Goal: Task Accomplishment & Management: Use online tool/utility

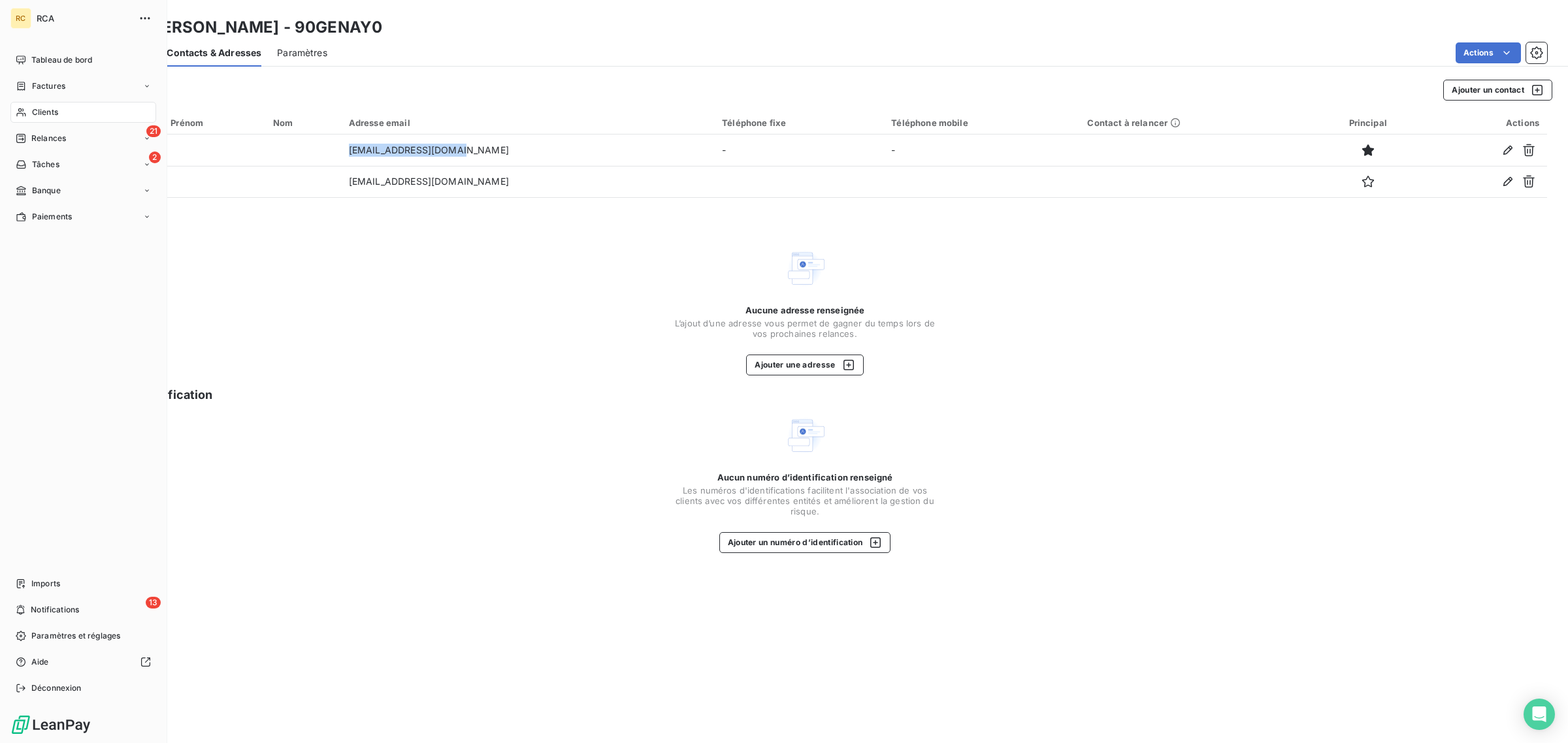
click at [44, 584] on span "Imports" at bounding box center [45, 583] width 28 height 11
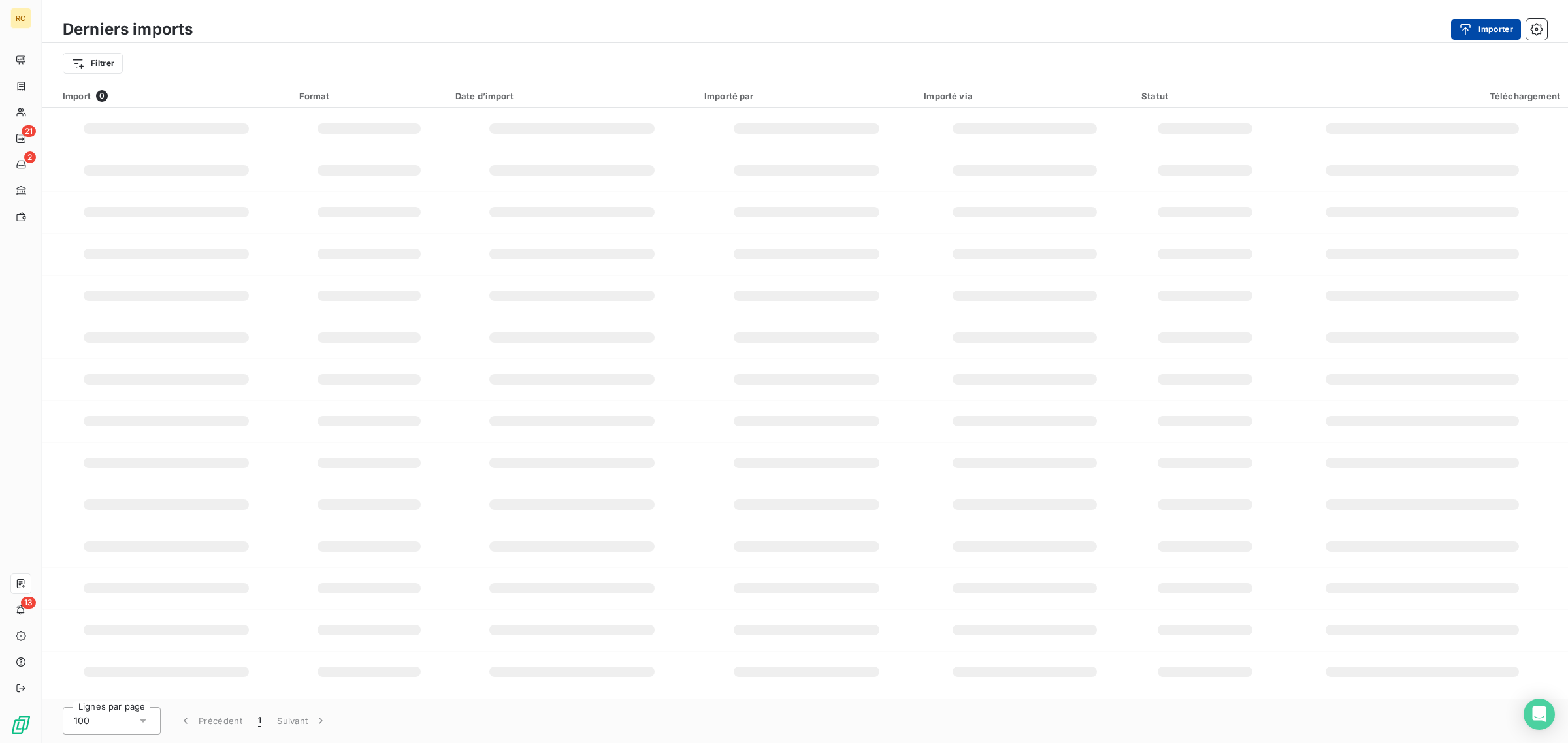
click at [1476, 28] on div "button" at bounding box center [1469, 29] width 20 height 13
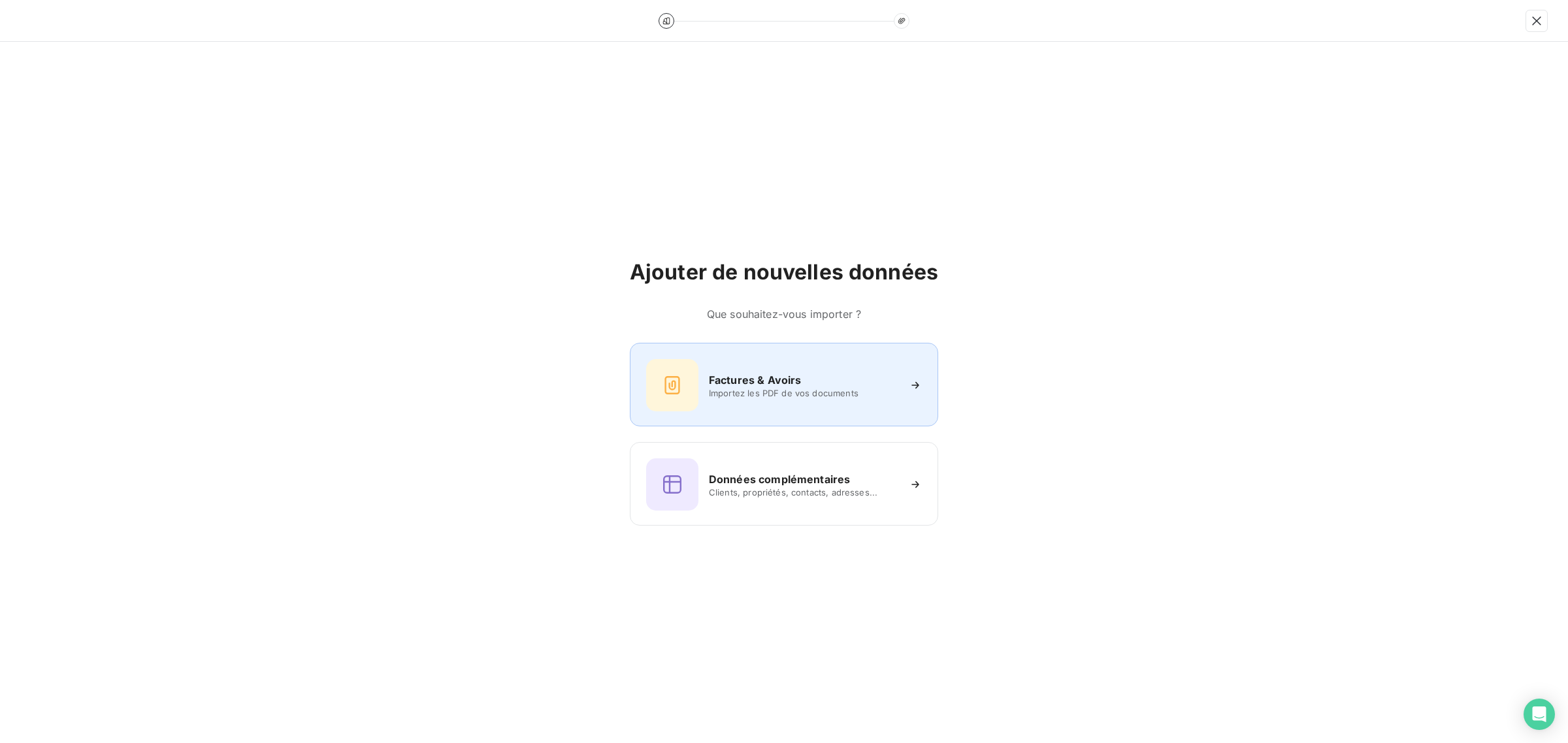
click at [806, 386] on div "Factures & Avoirs" at bounding box center [804, 380] width 189 height 16
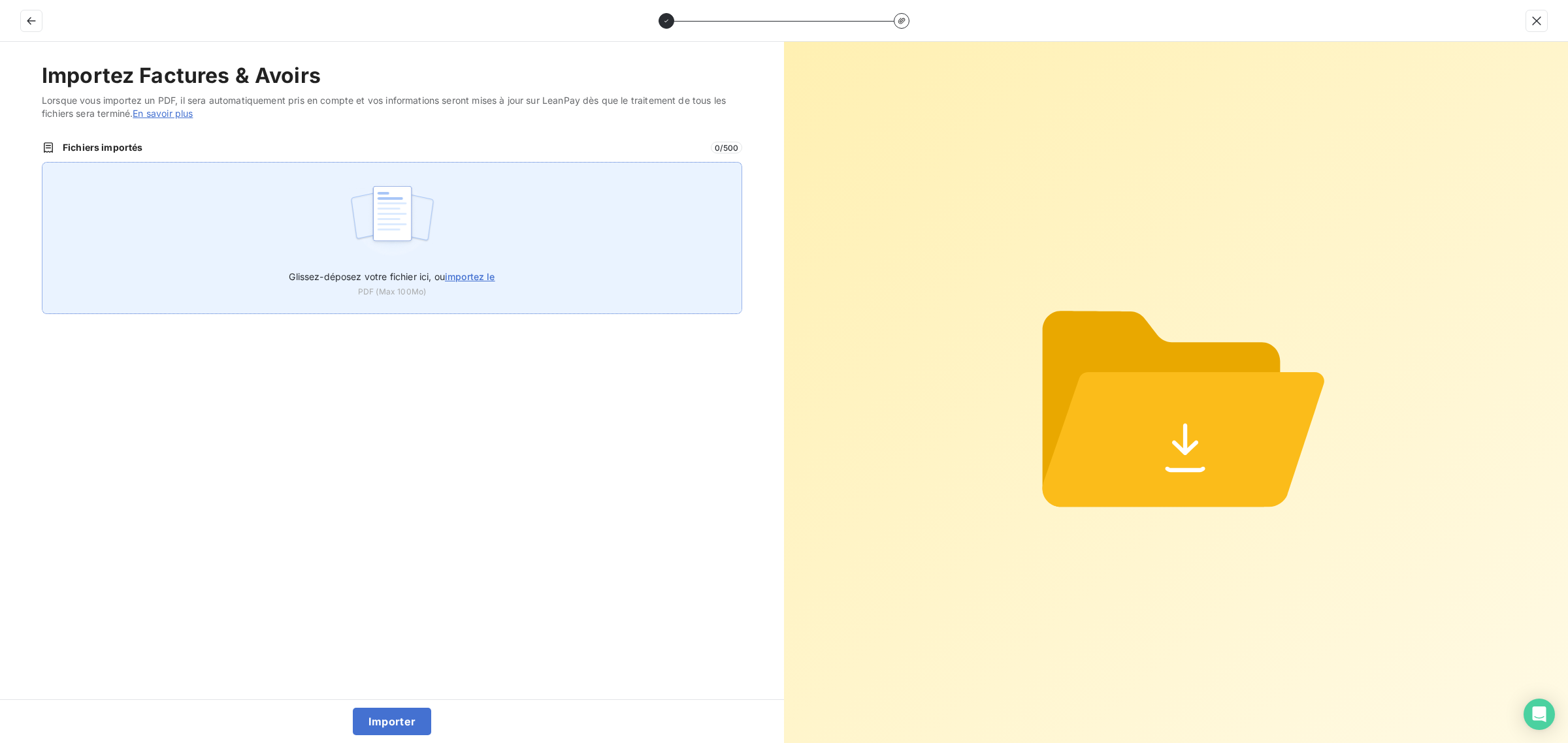
click at [512, 216] on div "Glissez-déposez votre fichier ici, ou importez le PDF (Max 100Mo)" at bounding box center [392, 237] width 701 height 152
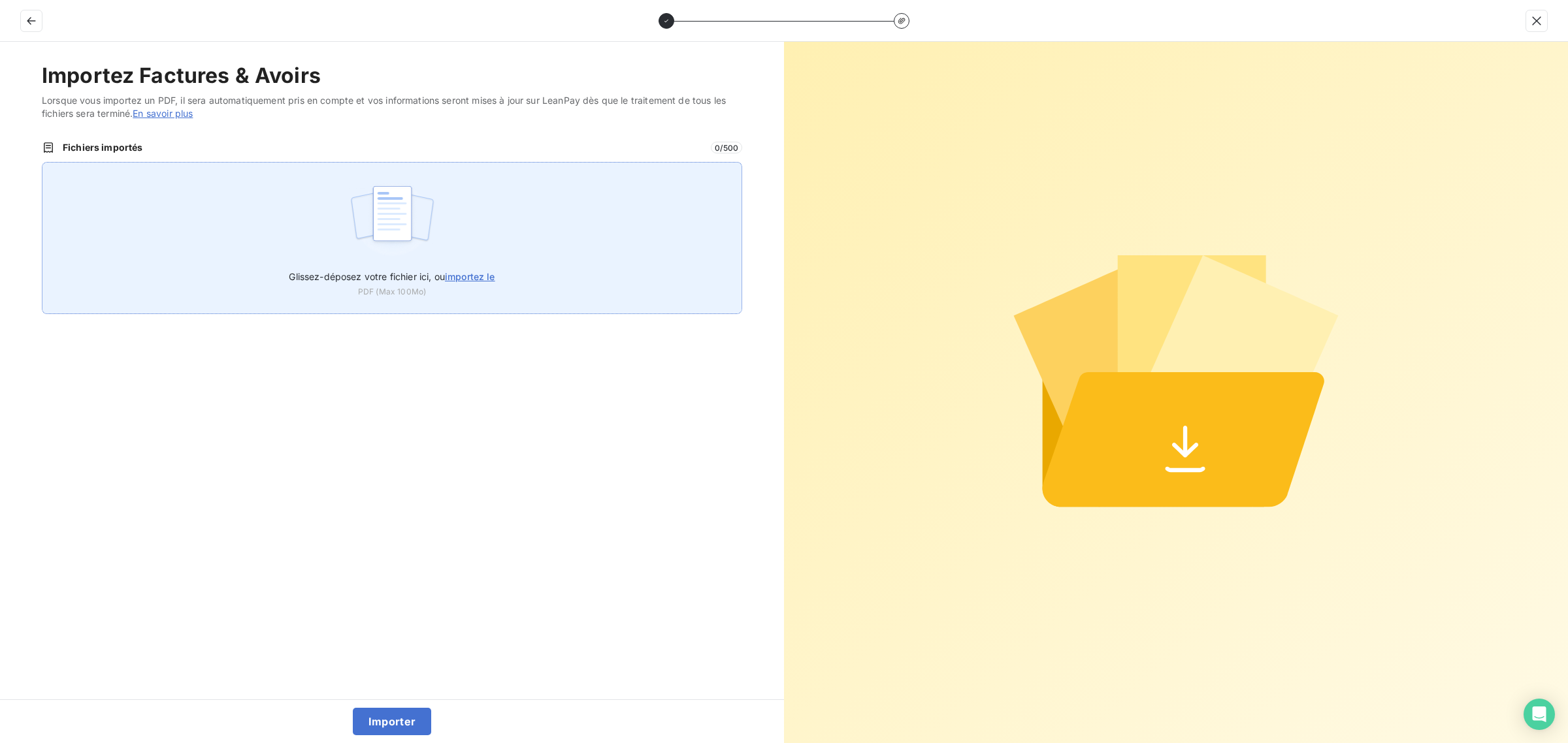
type input "C:\fakepath\FC39077.pdf"
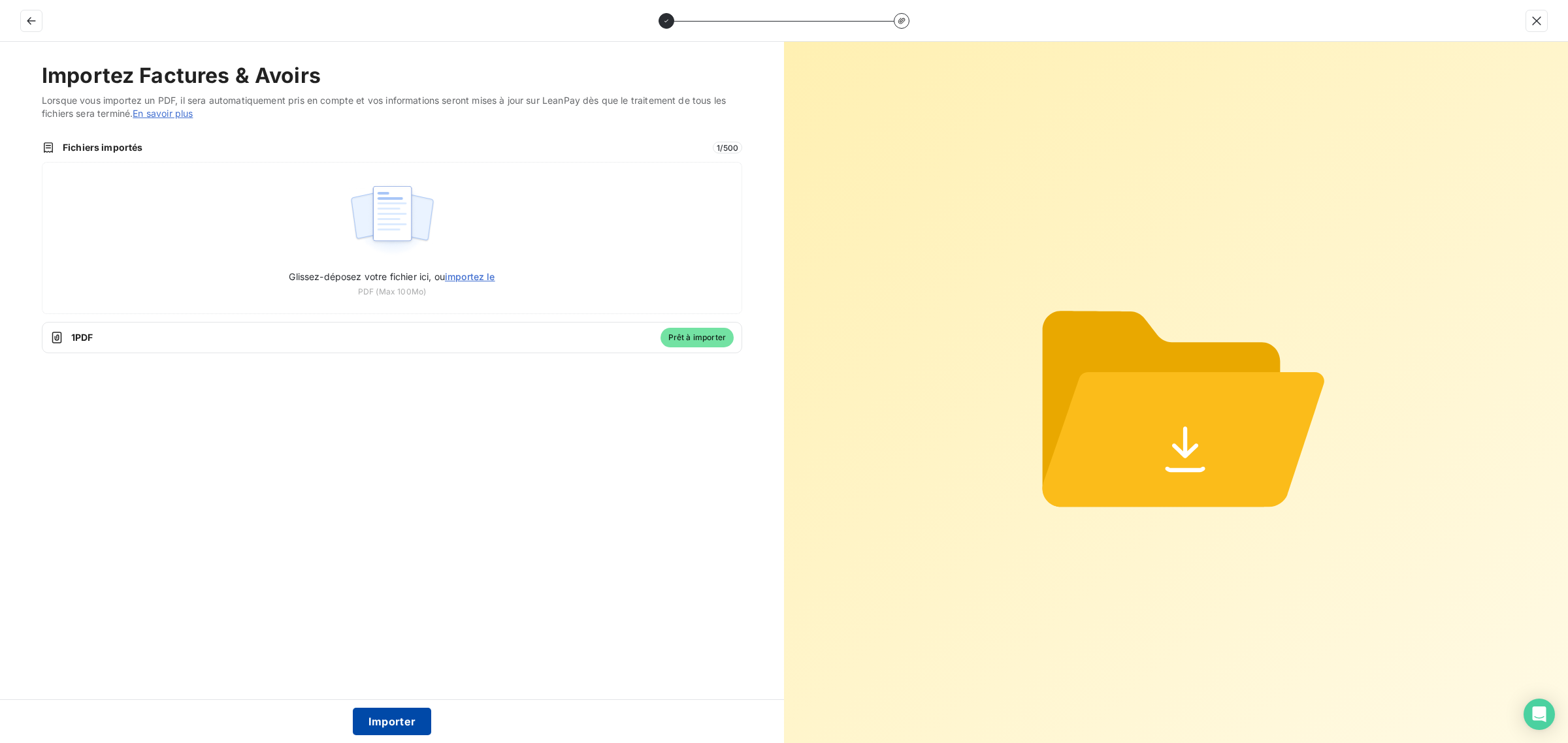
click at [394, 719] on button "Importer" at bounding box center [392, 721] width 79 height 27
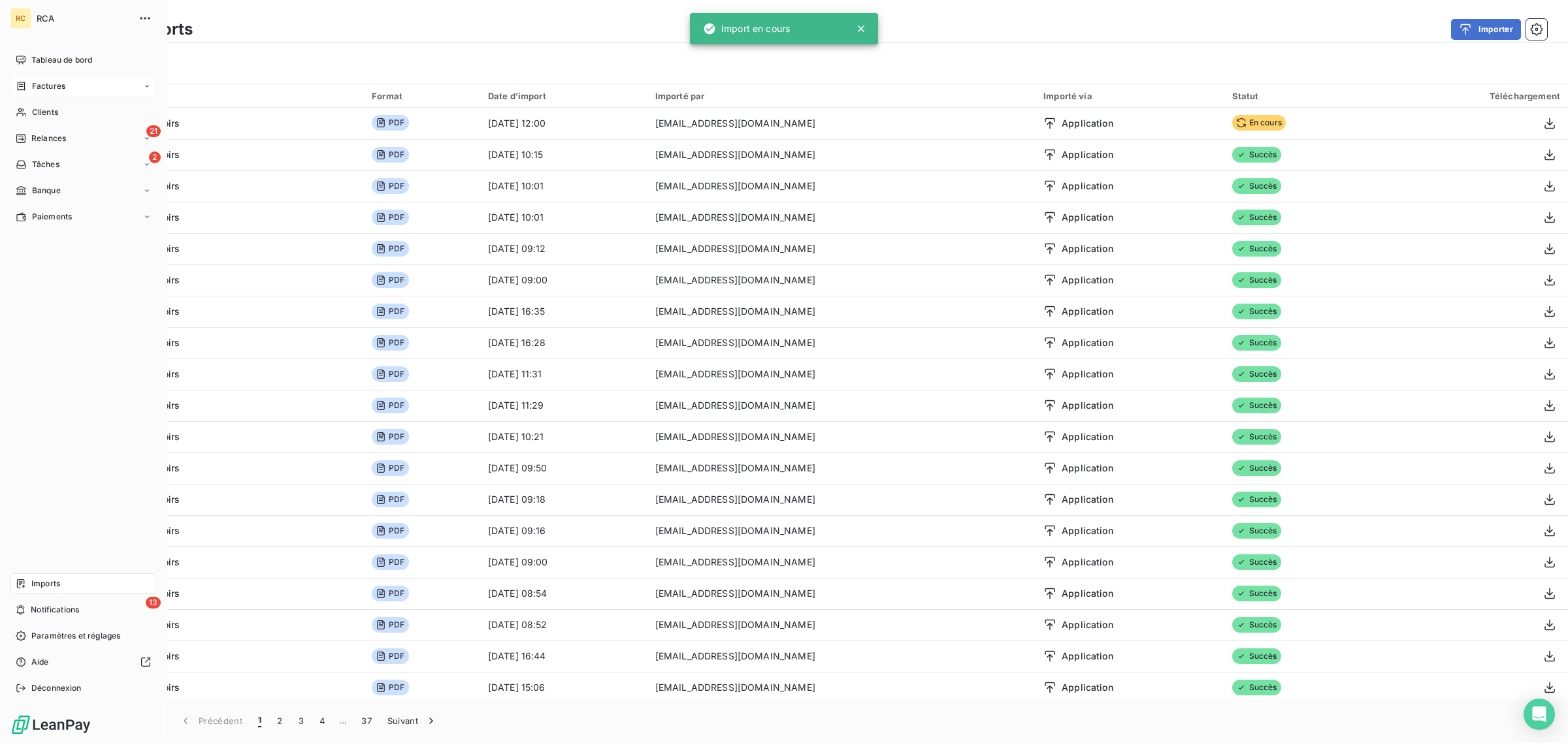
click at [35, 88] on span "Factures" at bounding box center [48, 86] width 33 height 11
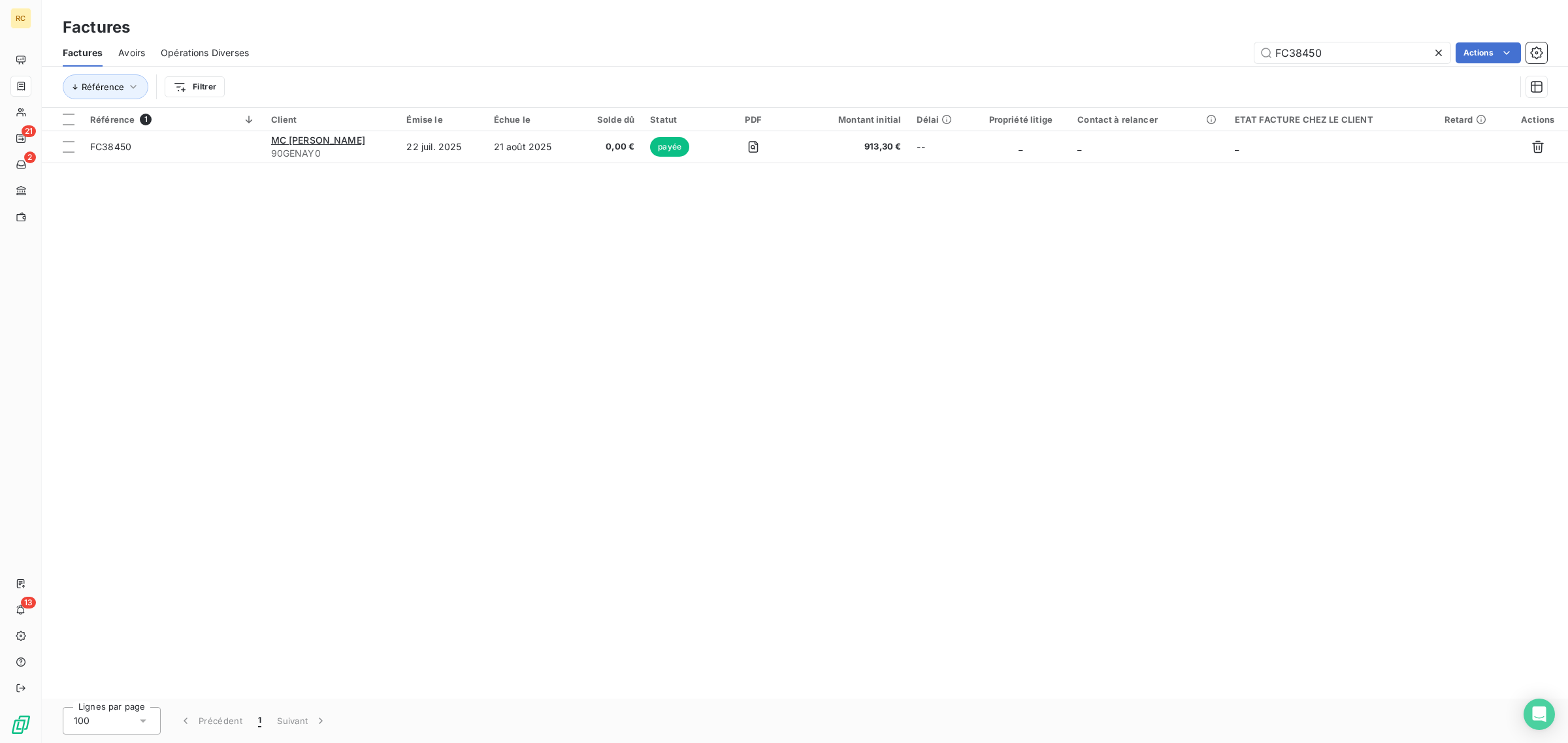
click at [1435, 53] on icon at bounding box center [1438, 53] width 13 height 13
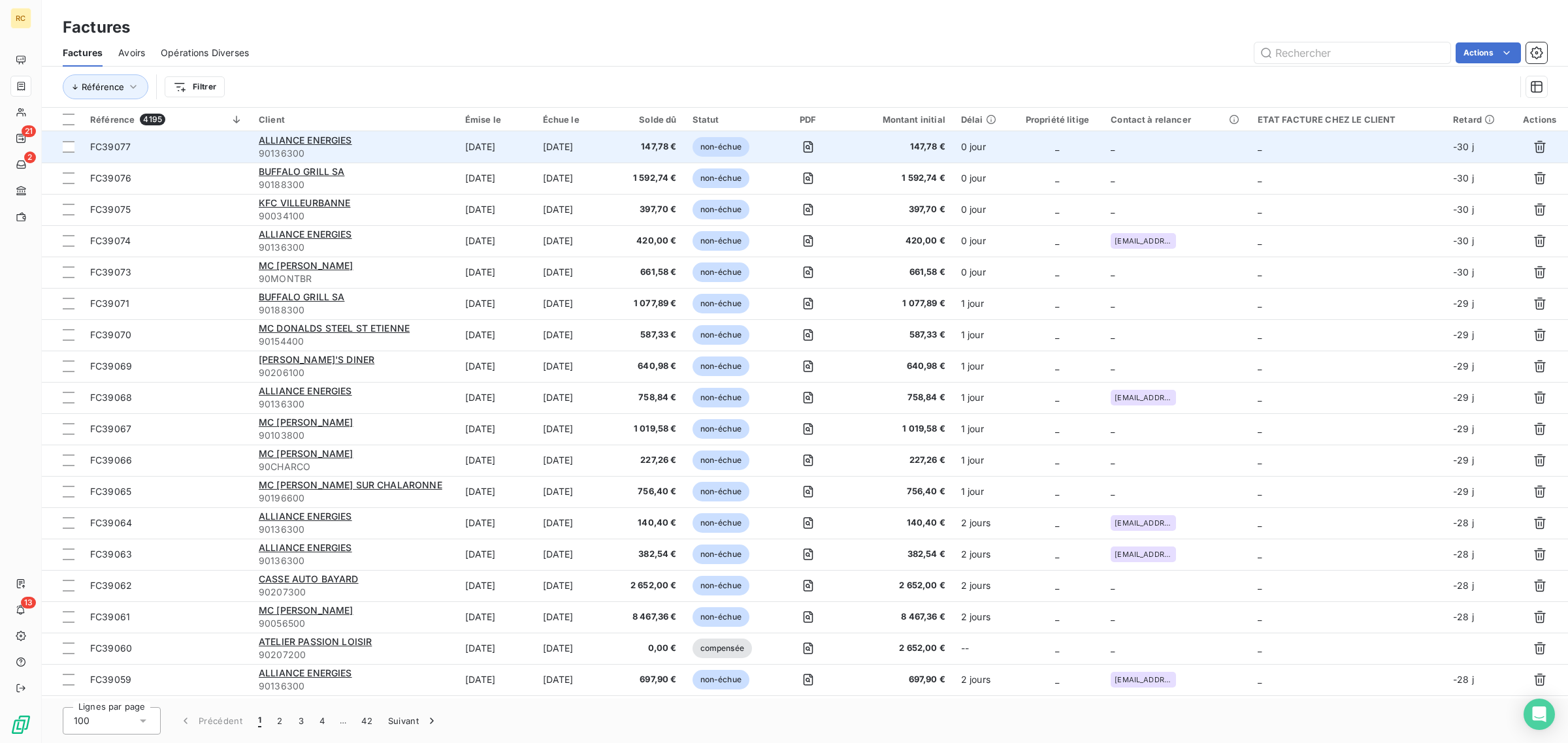
click at [203, 148] on span "FC39077" at bounding box center [166, 147] width 153 height 13
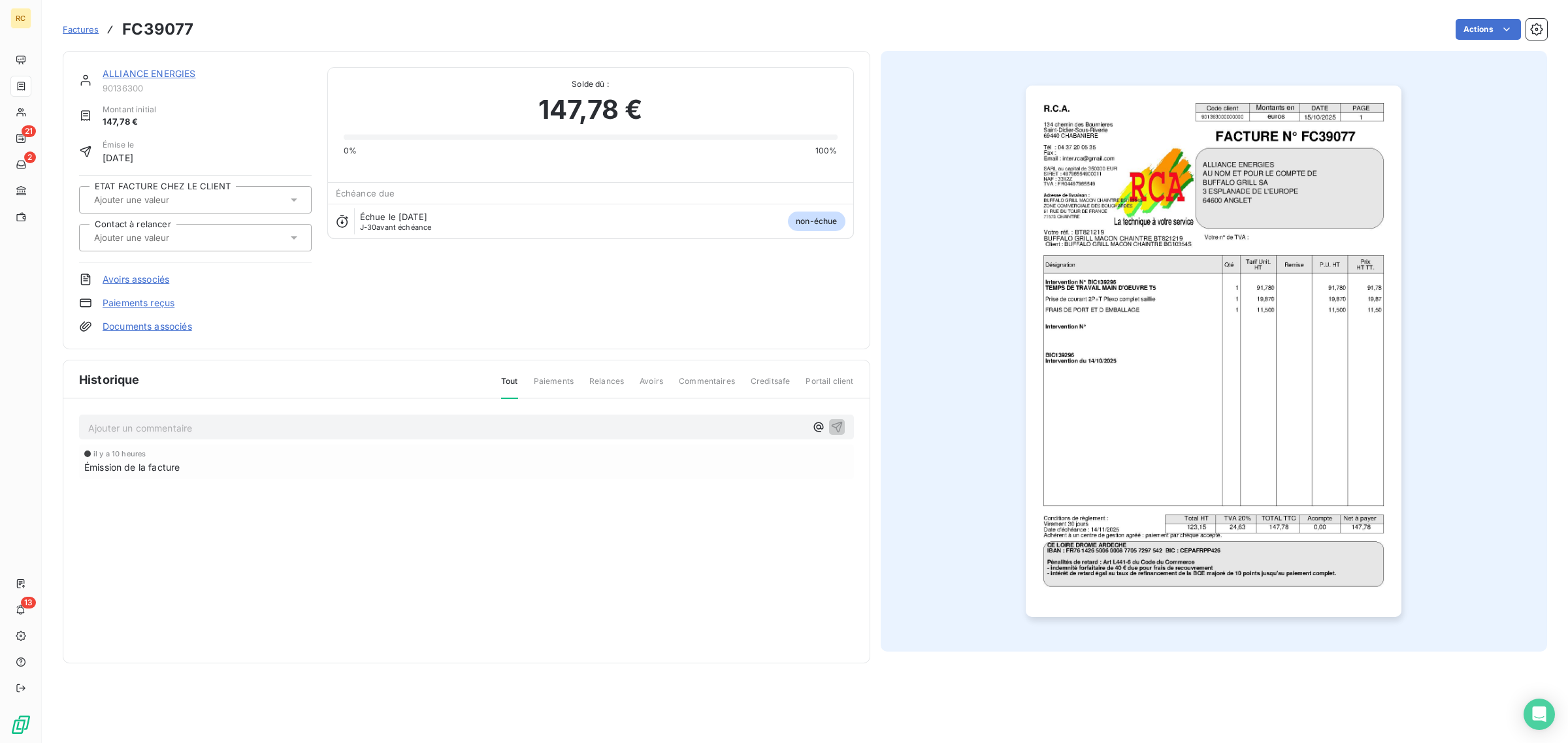
click at [238, 223] on div "ETAT FACTURE CHEZ LE CLIENT Contact à relancer" at bounding box center [196, 218] width 233 height 88
click at [234, 237] on div at bounding box center [188, 237] width 198 height 17
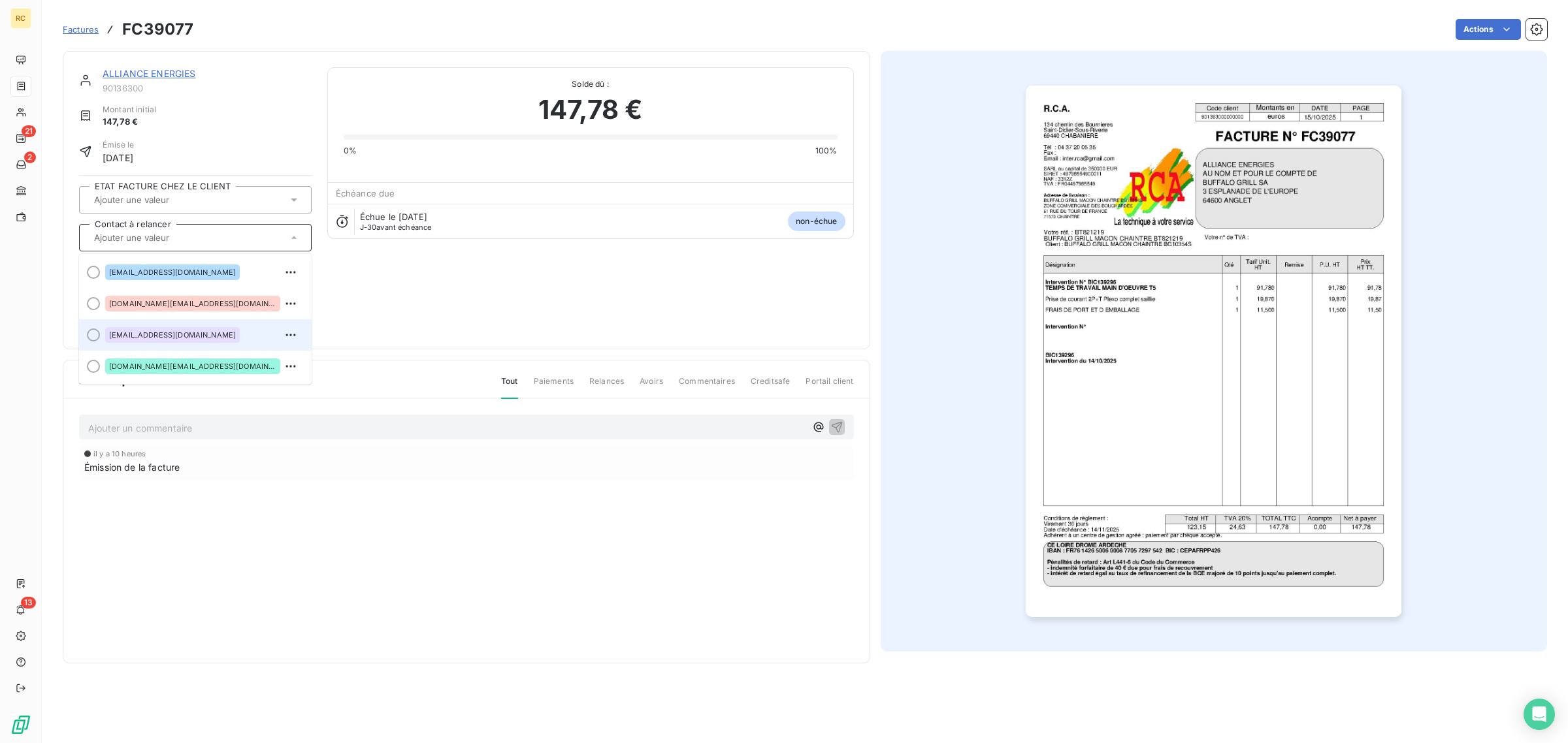
click at [179, 335] on span "[EMAIL_ADDRESS][DOMAIN_NAME]" at bounding box center [172, 335] width 127 height 8
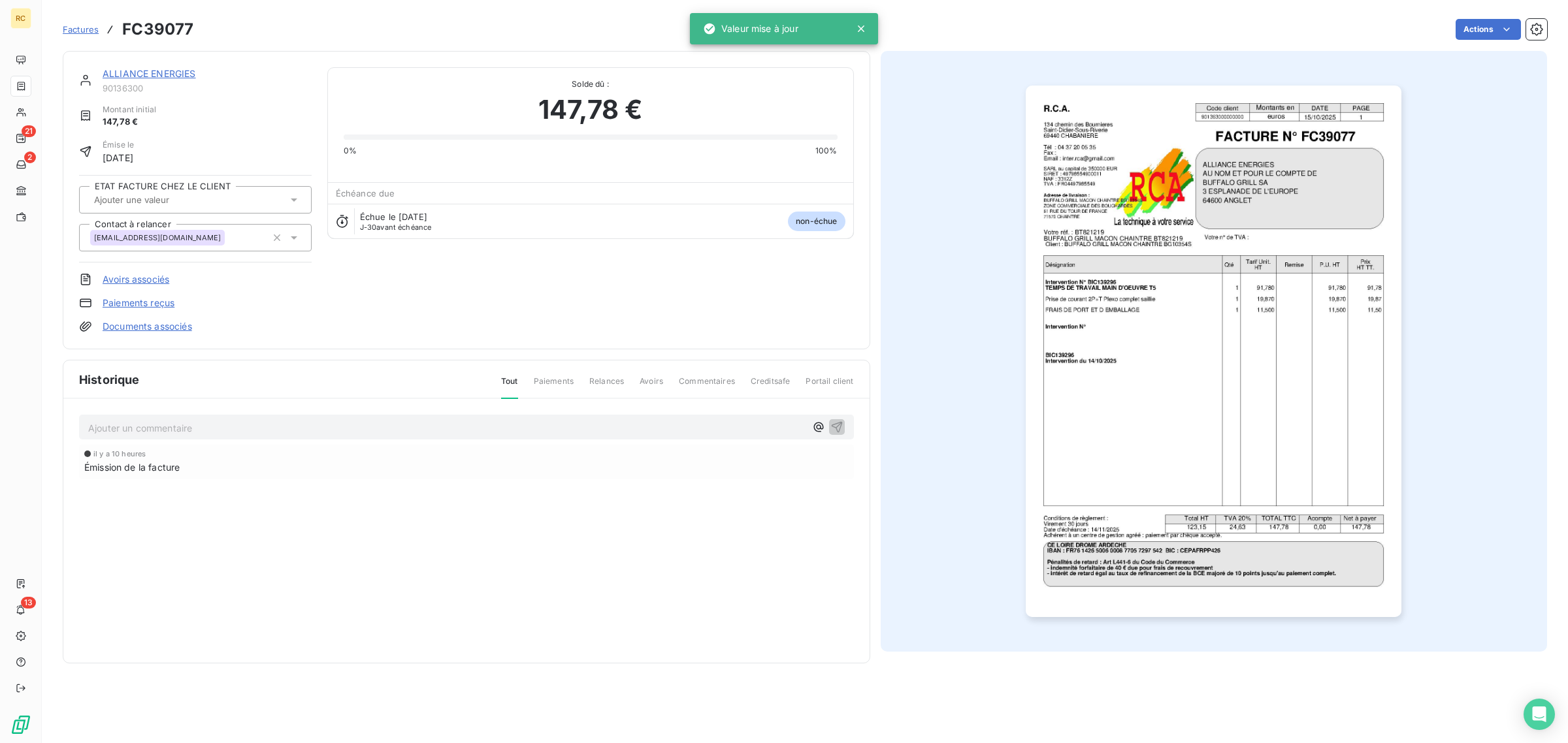
click at [144, 322] on link "Documents associés" at bounding box center [147, 327] width 90 height 13
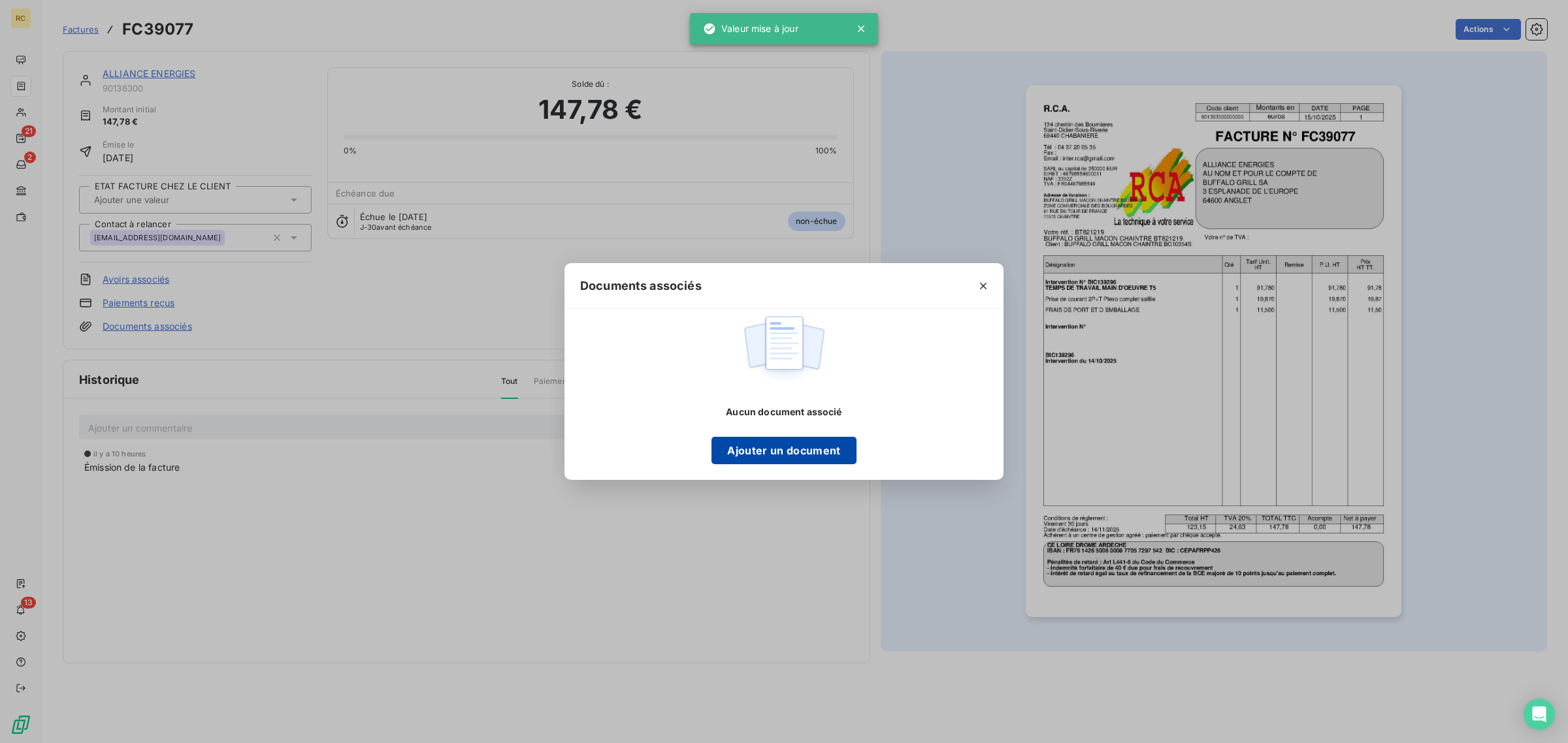
click at [754, 449] on button "Ajouter un document" at bounding box center [783, 450] width 145 height 27
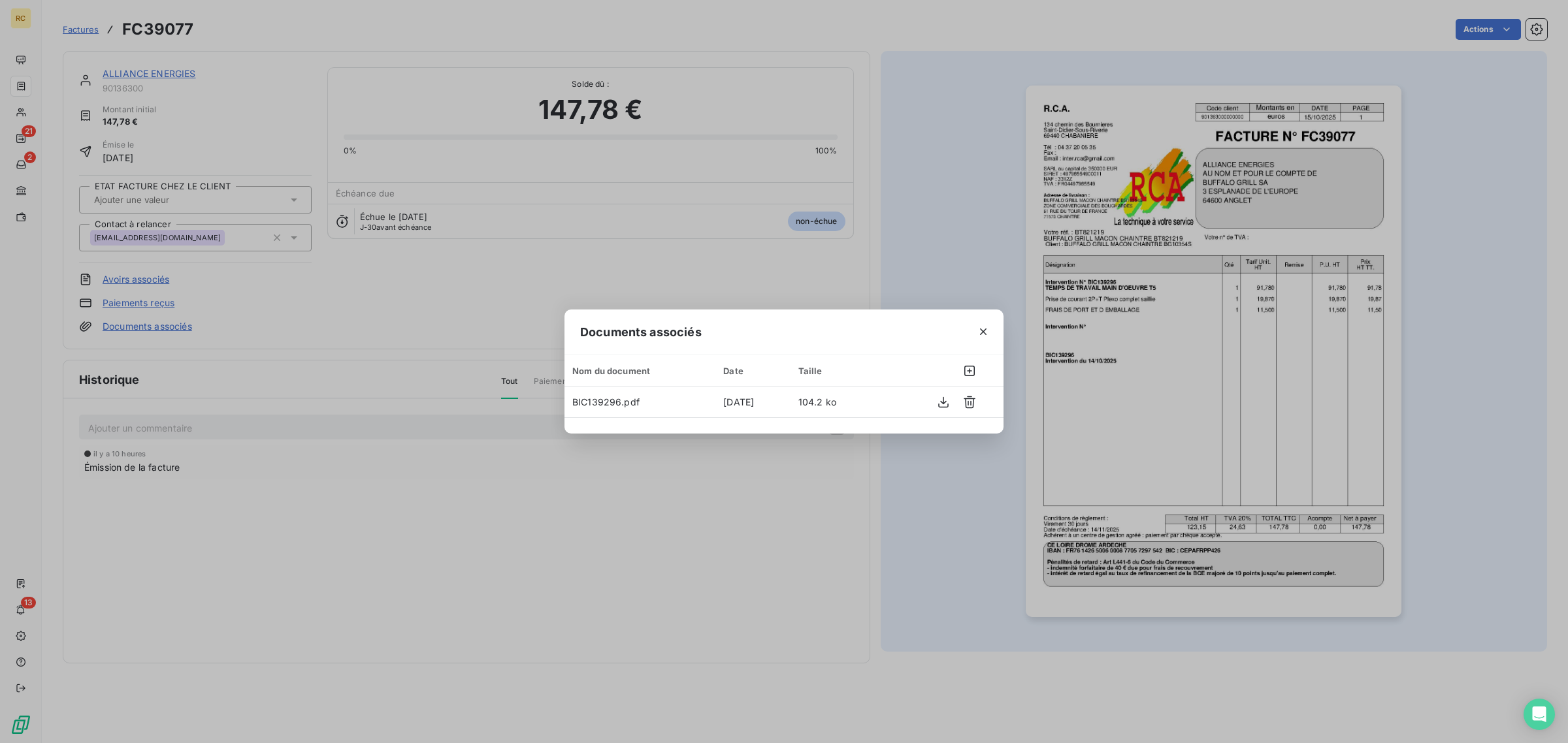
click at [1259, 269] on div "Documents associés Nom du document Date Taille BIC139296.pdf [DATE] 104.2 ko" at bounding box center [784, 372] width 1568 height 743
